Goal: Task Accomplishment & Management: Manage account settings

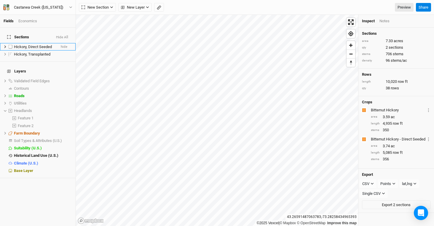
click at [11, 43] on label at bounding box center [10, 46] width 7 height 7
click at [11, 45] on input "checkbox" at bounding box center [11, 47] width 4 height 4
checkbox input "true"
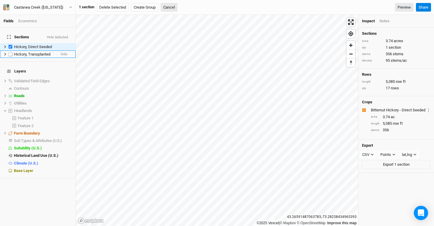
click at [11, 50] on label at bounding box center [10, 53] width 7 height 7
click at [11, 52] on input "checkbox" at bounding box center [11, 54] width 4 height 4
checkbox input "true"
